Goal: Transaction & Acquisition: Register for event/course

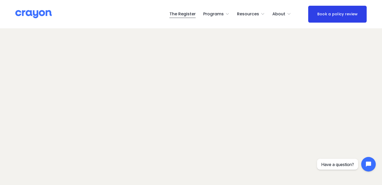
click at [264, 15] on icon "folder dropdown" at bounding box center [263, 14] width 4 height 4
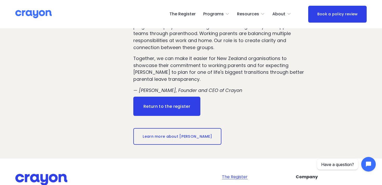
scroll to position [850, 0]
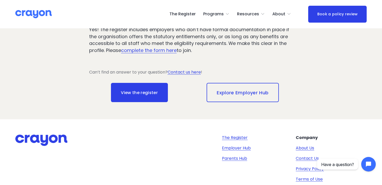
scroll to position [1164, 0]
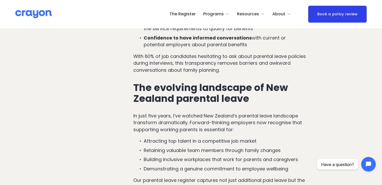
scroll to position [538, 0]
